Goal: Entertainment & Leisure: Consume media (video, audio)

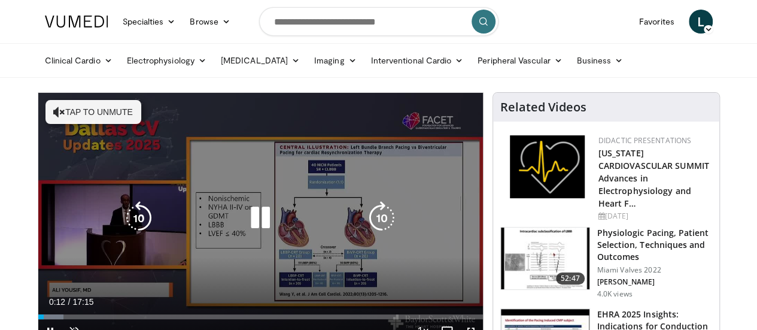
click at [59, 111] on button "Tap to unmute" at bounding box center [93, 112] width 96 height 24
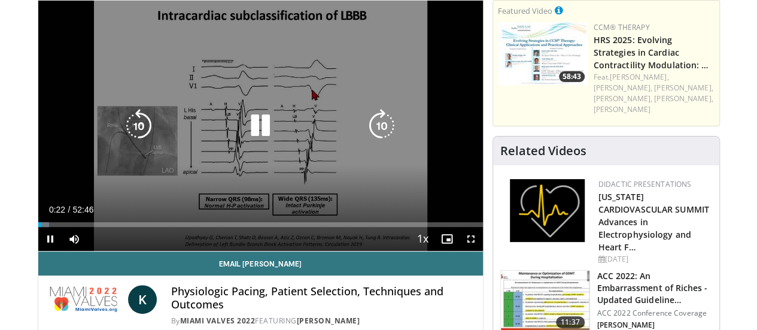
scroll to position [120, 0]
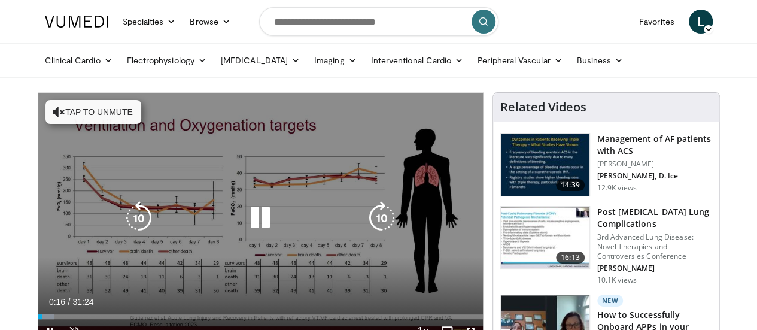
click at [53, 111] on icon "Video Player" at bounding box center [59, 112] width 12 height 12
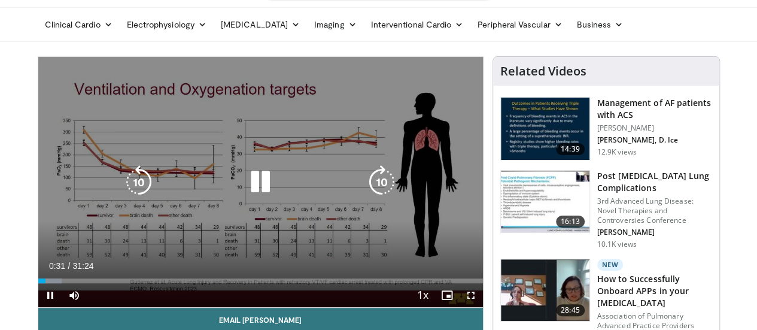
scroll to position [60, 0]
